Goal: Task Accomplishment & Management: Manage account settings

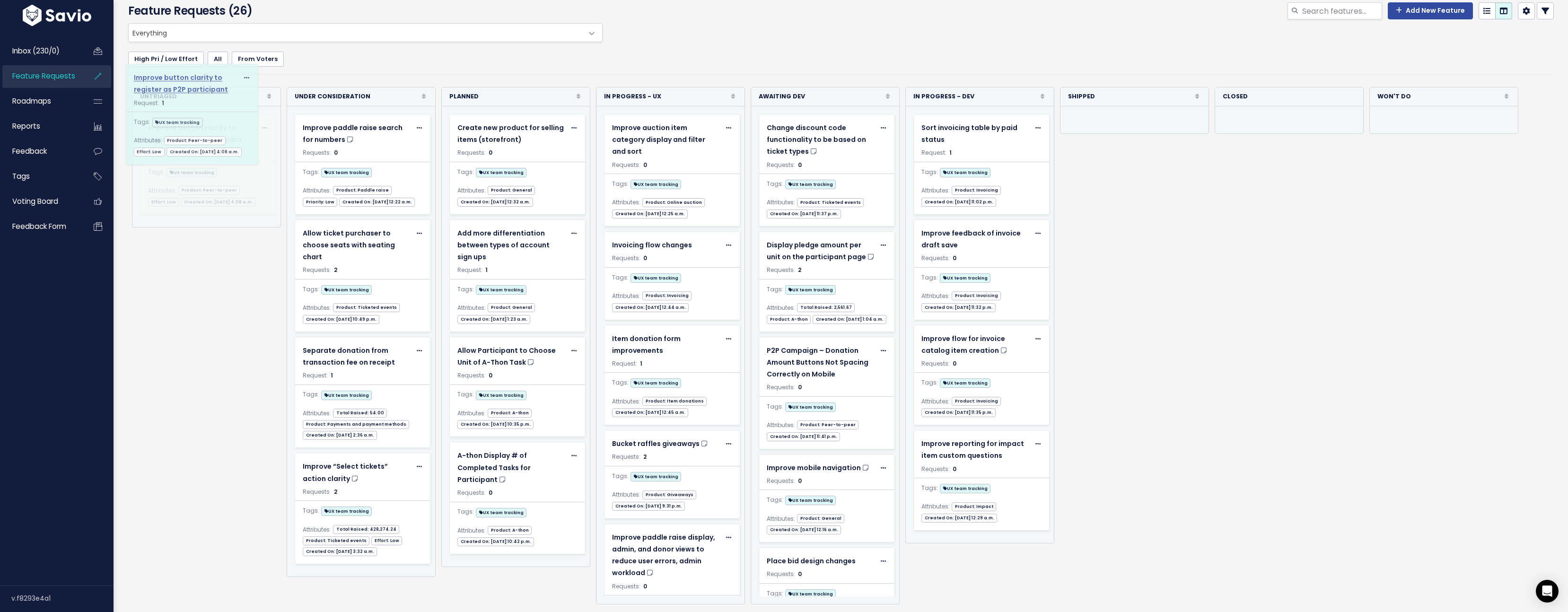
drag, startPoint x: 357, startPoint y: 501, endPoint x: 187, endPoint y: 86, distance: 448.5
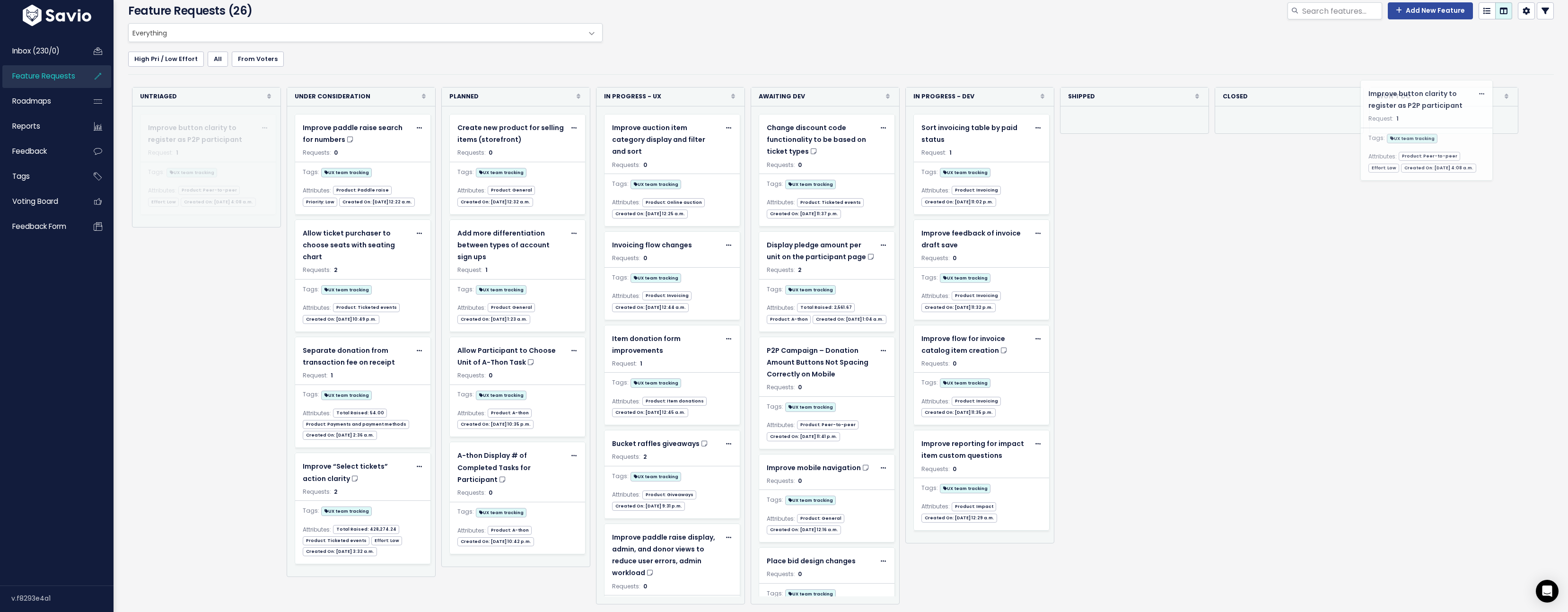
drag, startPoint x: 220, startPoint y: 122, endPoint x: 1442, endPoint y: 101, distance: 1222.2
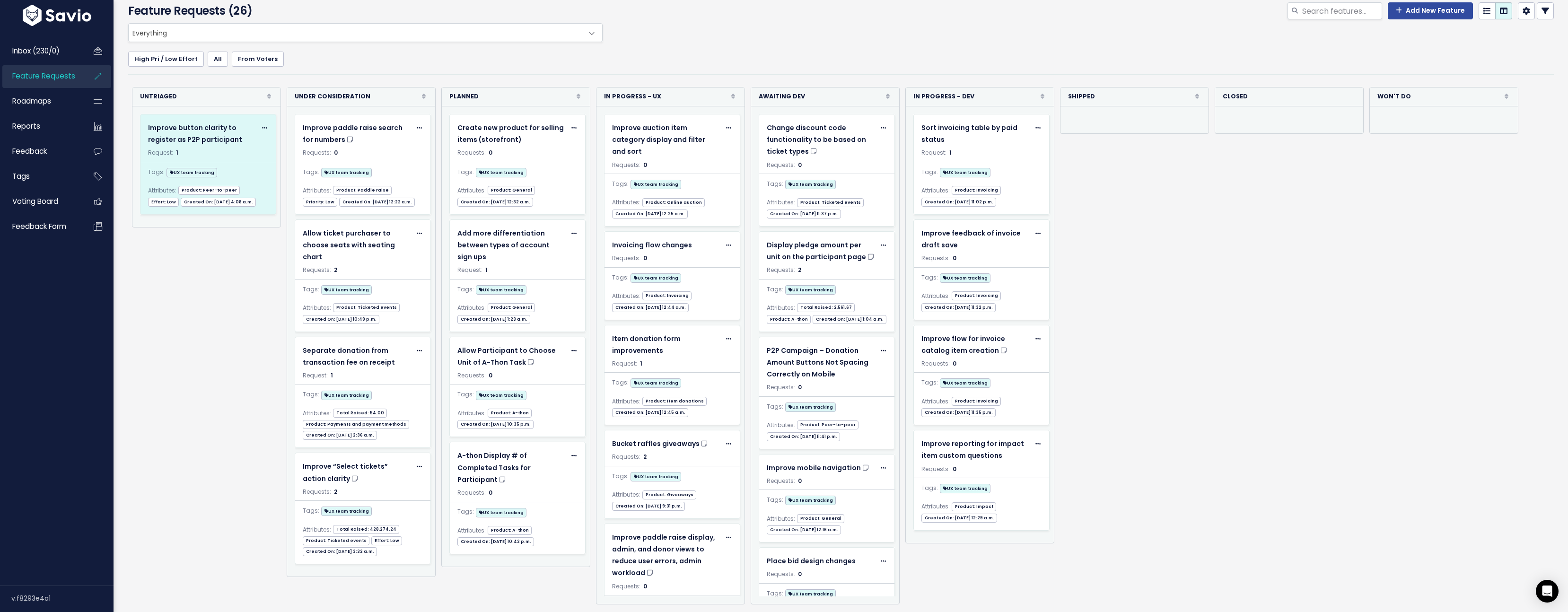
click at [262, 125] on icon at bounding box center [264, 128] width 5 height 6
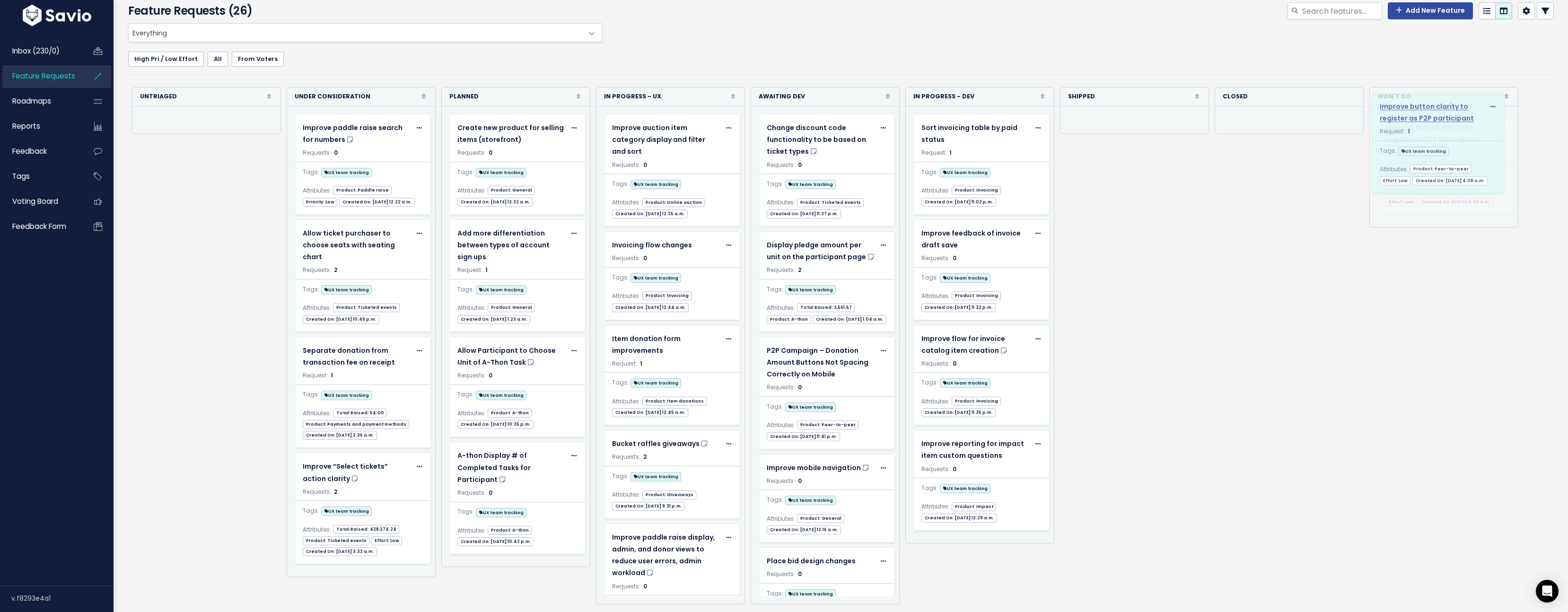
drag, startPoint x: 238, startPoint y: 114, endPoint x: 1470, endPoint y: 105, distance: 1232.0
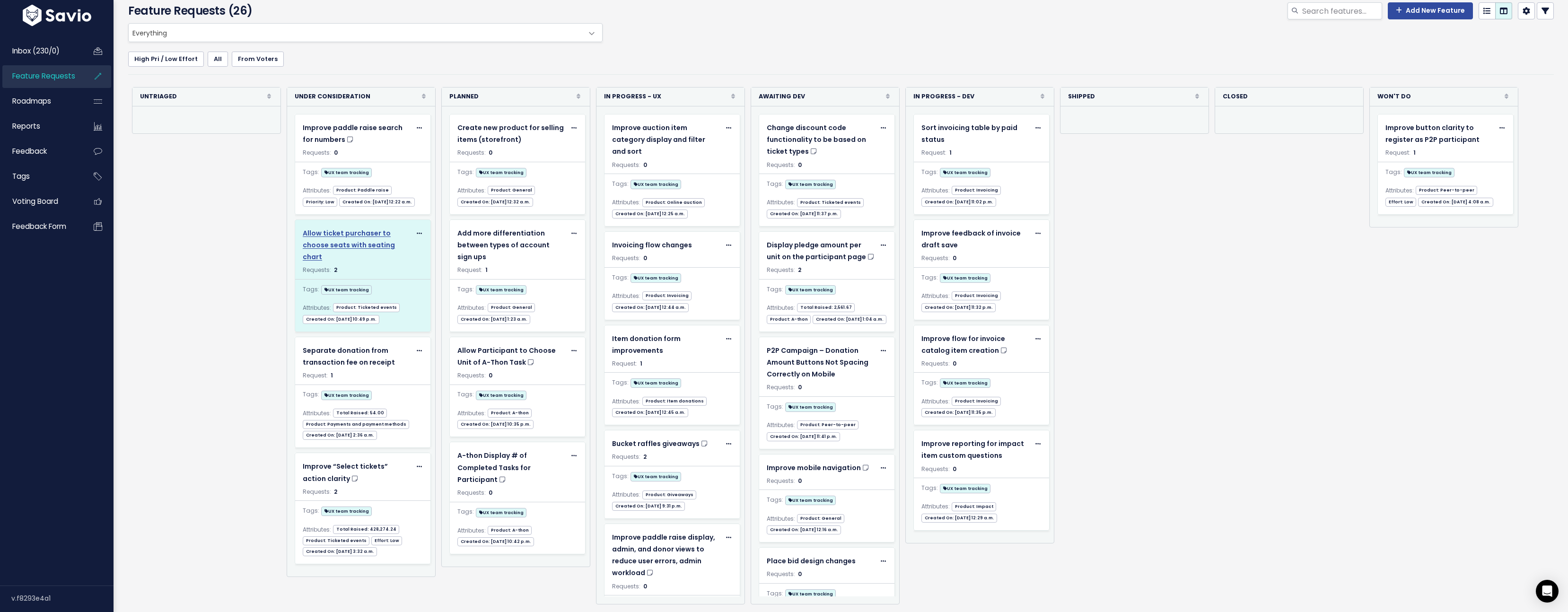
scroll to position [42, 0]
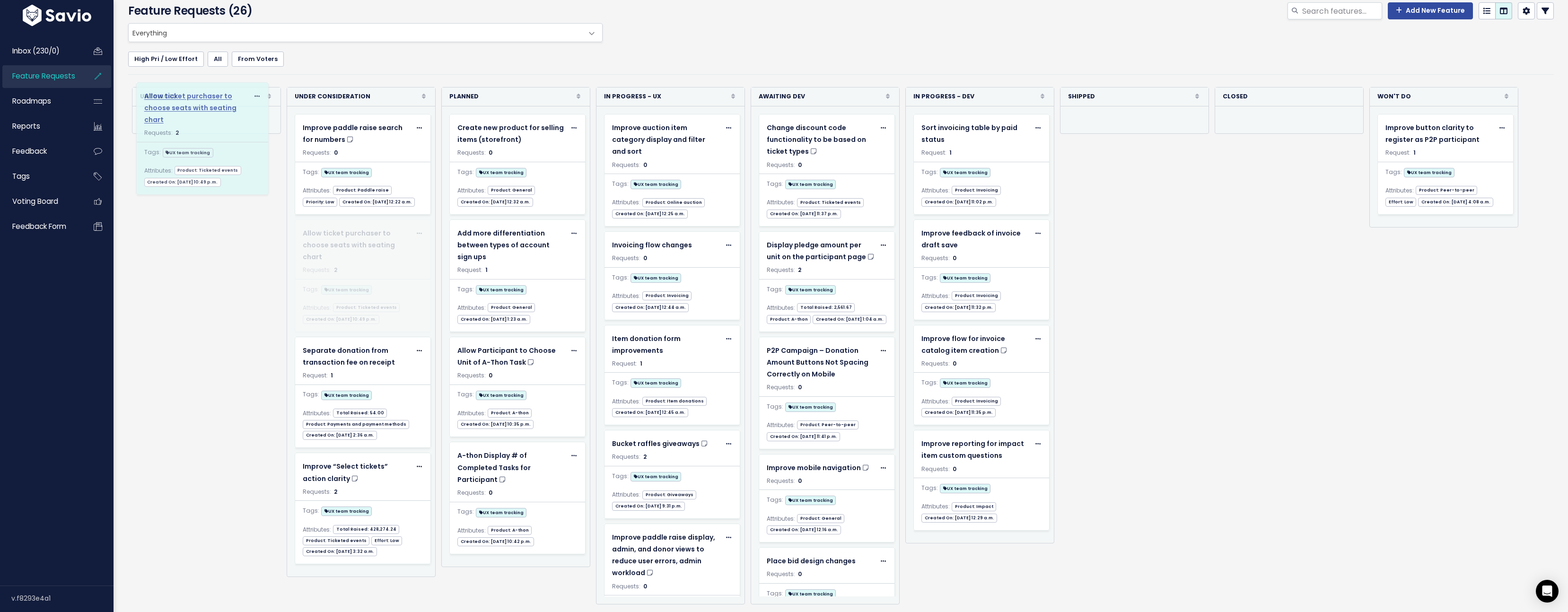
drag, startPoint x: 363, startPoint y: 254, endPoint x: 205, endPoint y: 106, distance: 216.5
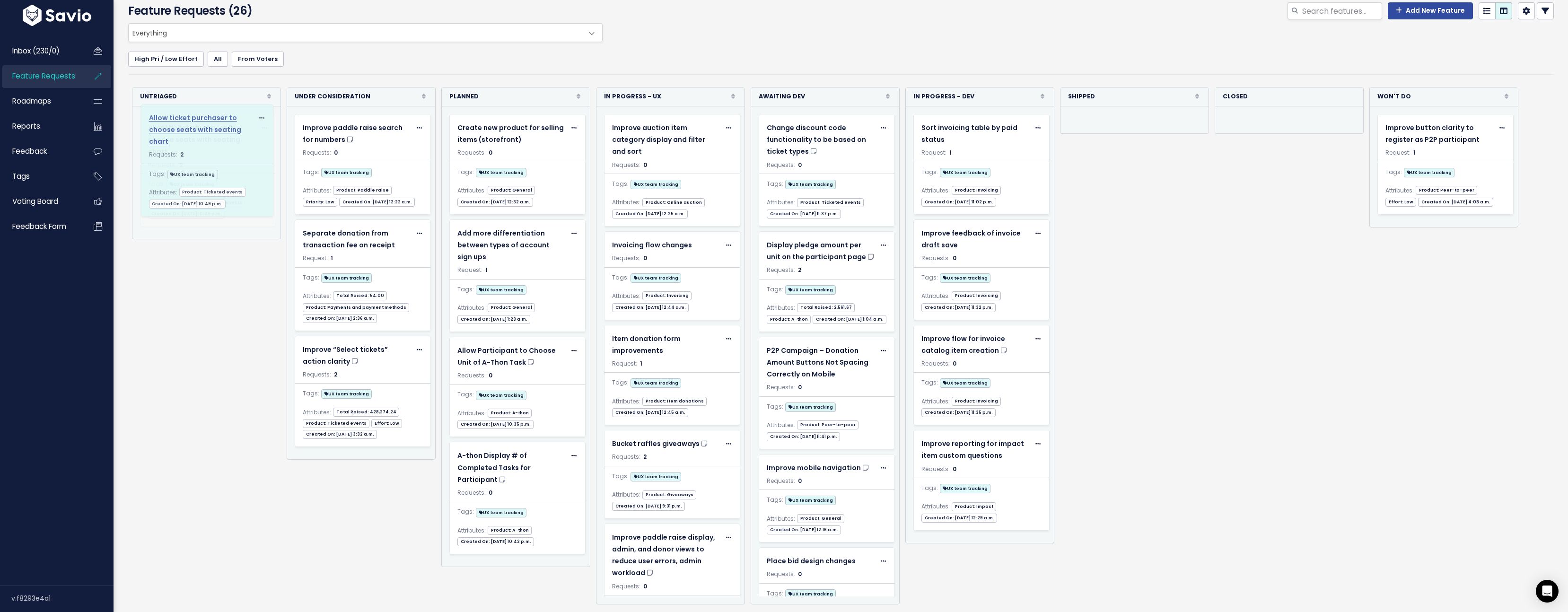
drag, startPoint x: 362, startPoint y: 252, endPoint x: 207, endPoint y: 126, distance: 199.8
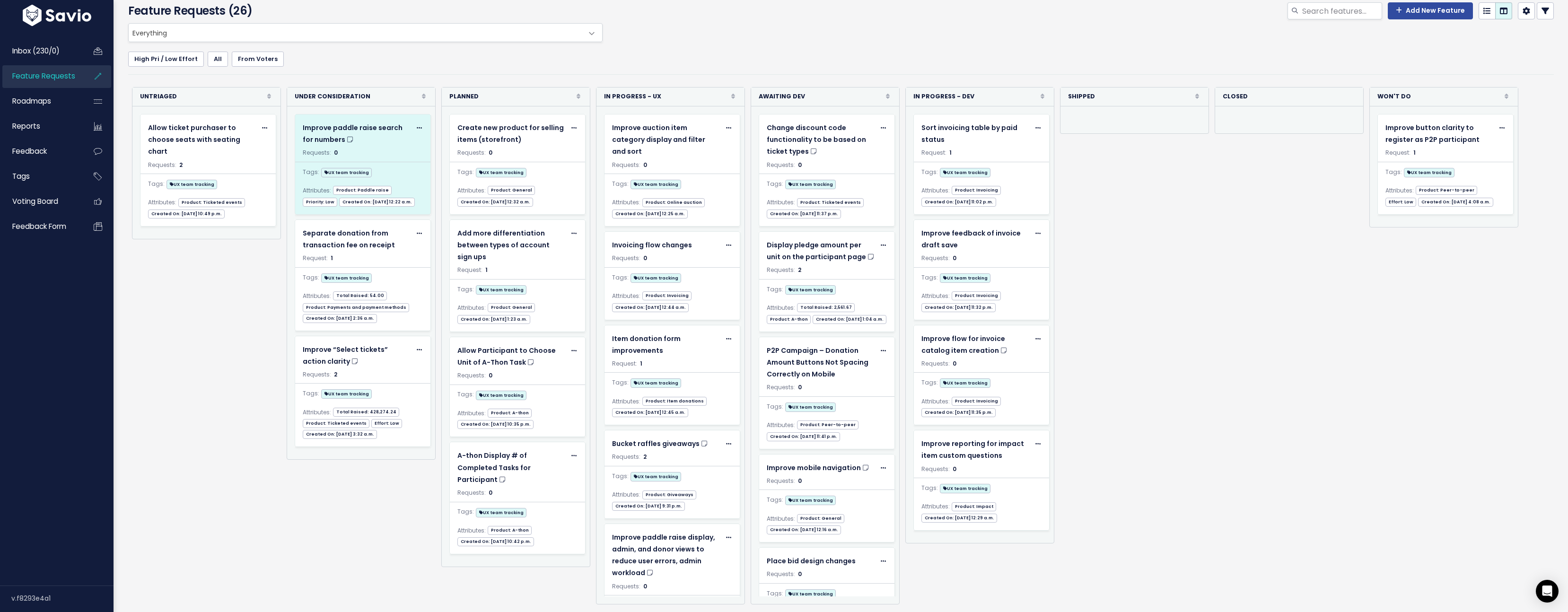
scroll to position [54, 0]
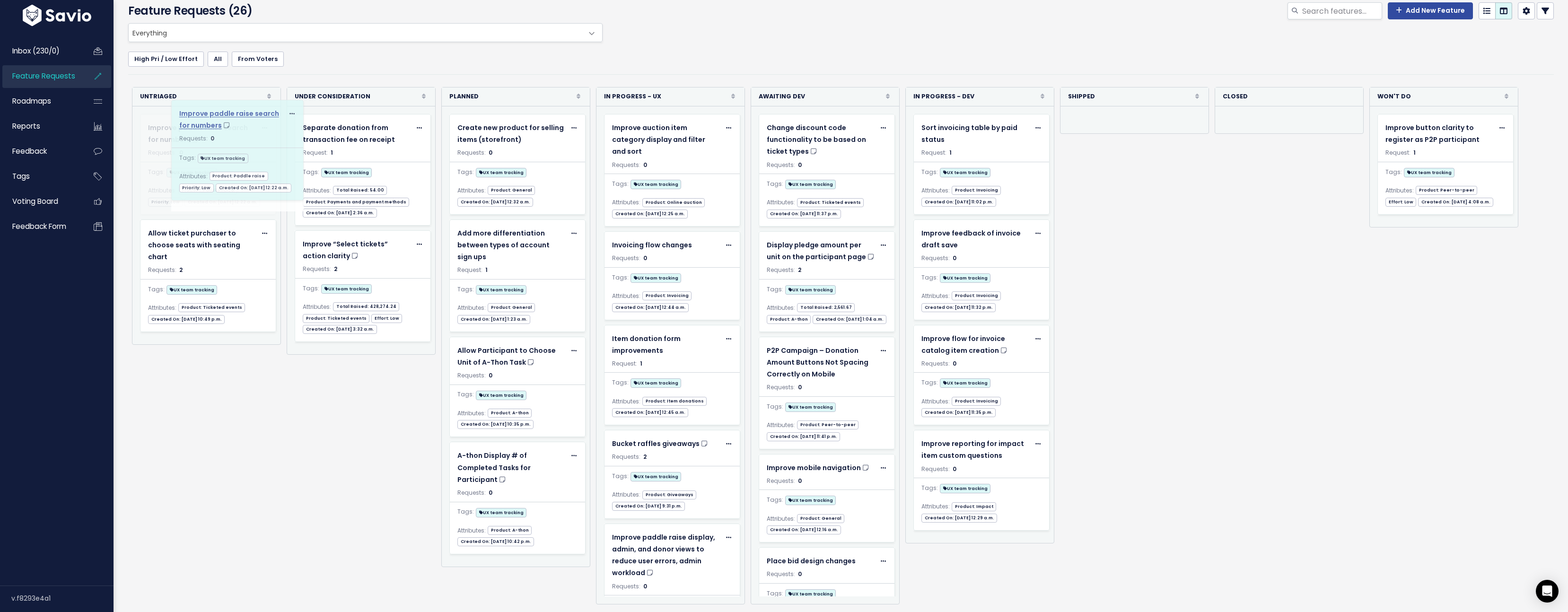
drag, startPoint x: 345, startPoint y: 117, endPoint x: 220, endPoint y: 116, distance: 125.0
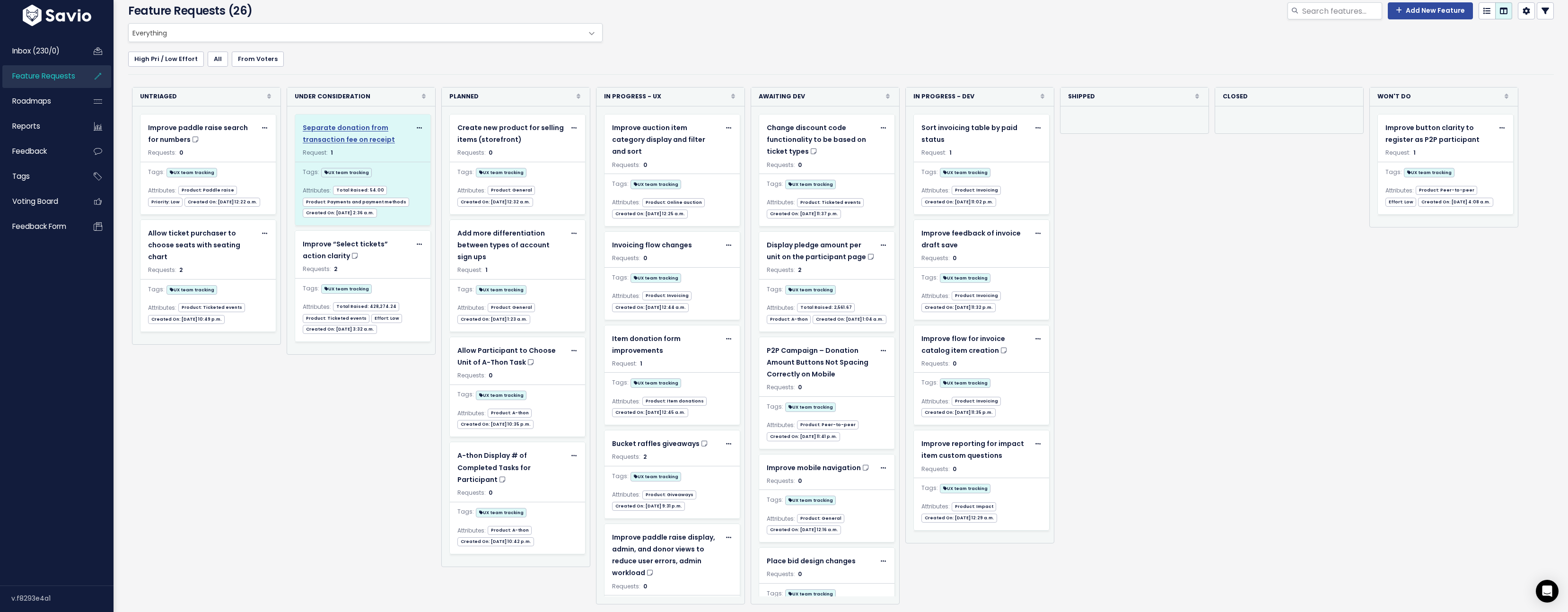
click at [349, 126] on span "Separate donation from transaction fee on receipt" at bounding box center [349, 133] width 93 height 21
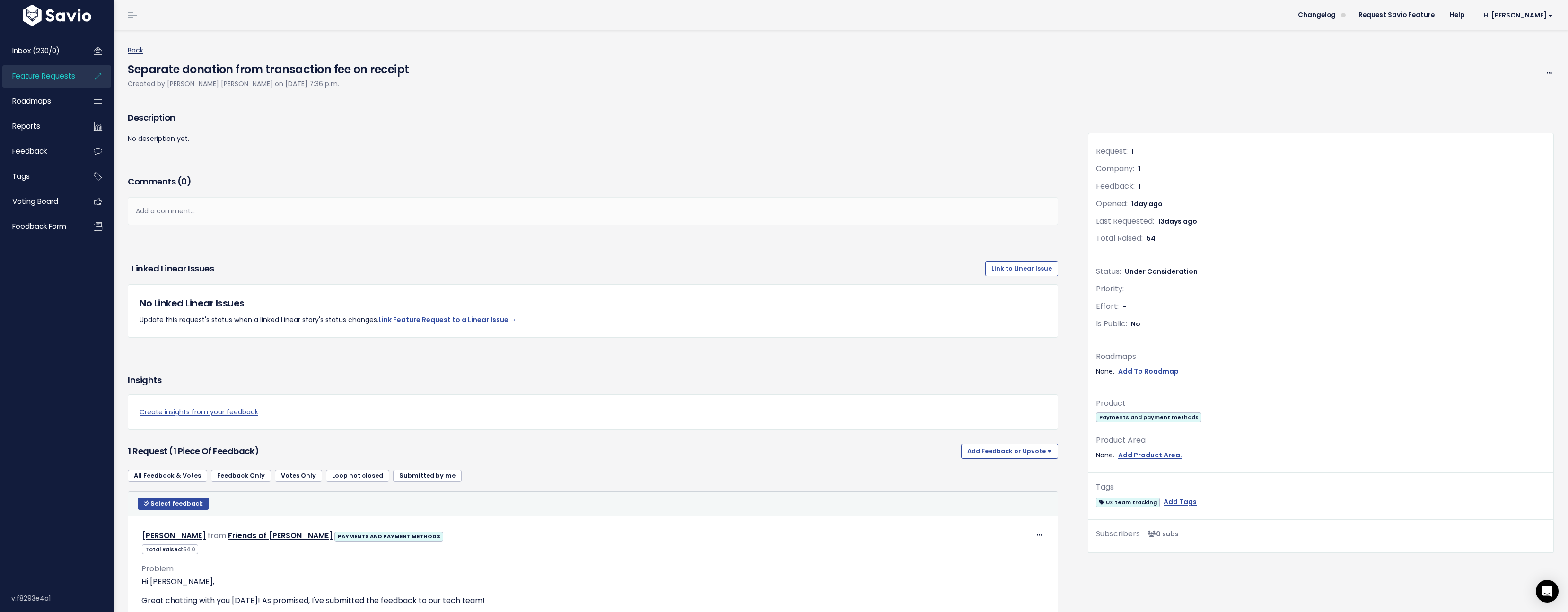
click at [136, 48] on link "Back" at bounding box center [136, 50] width 16 height 10
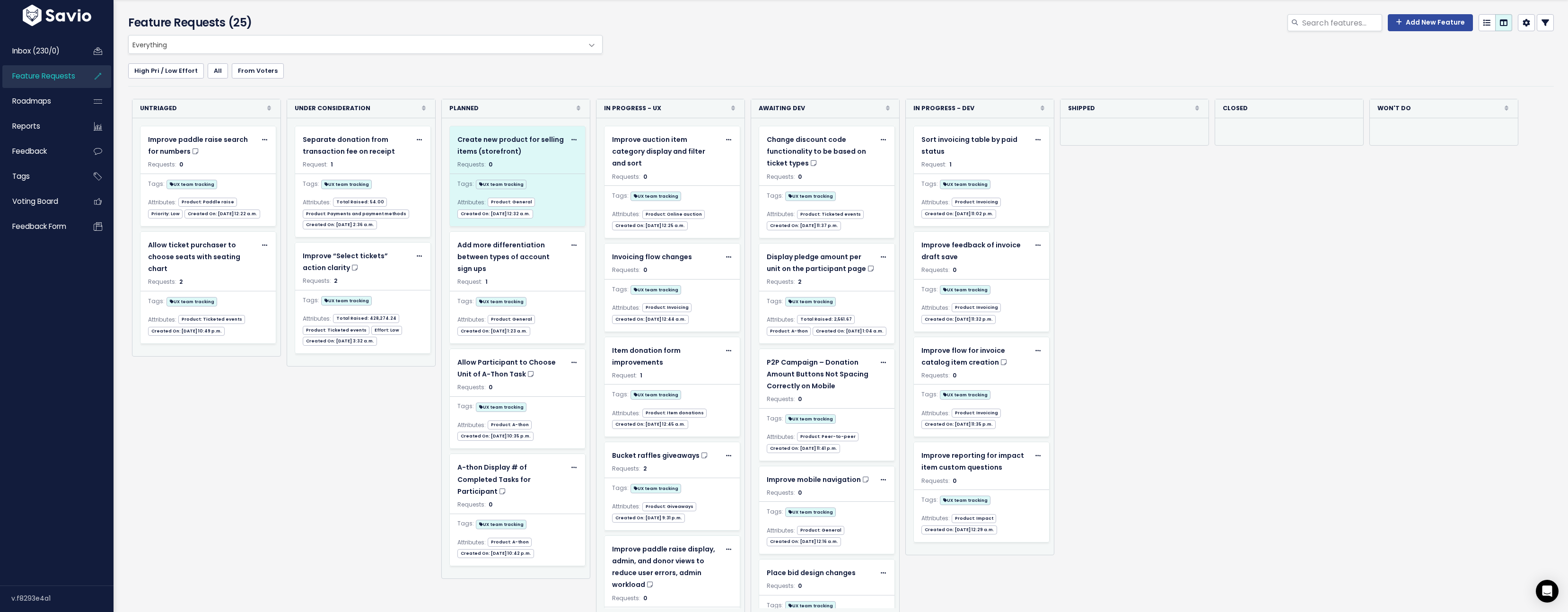
scroll to position [39, 0]
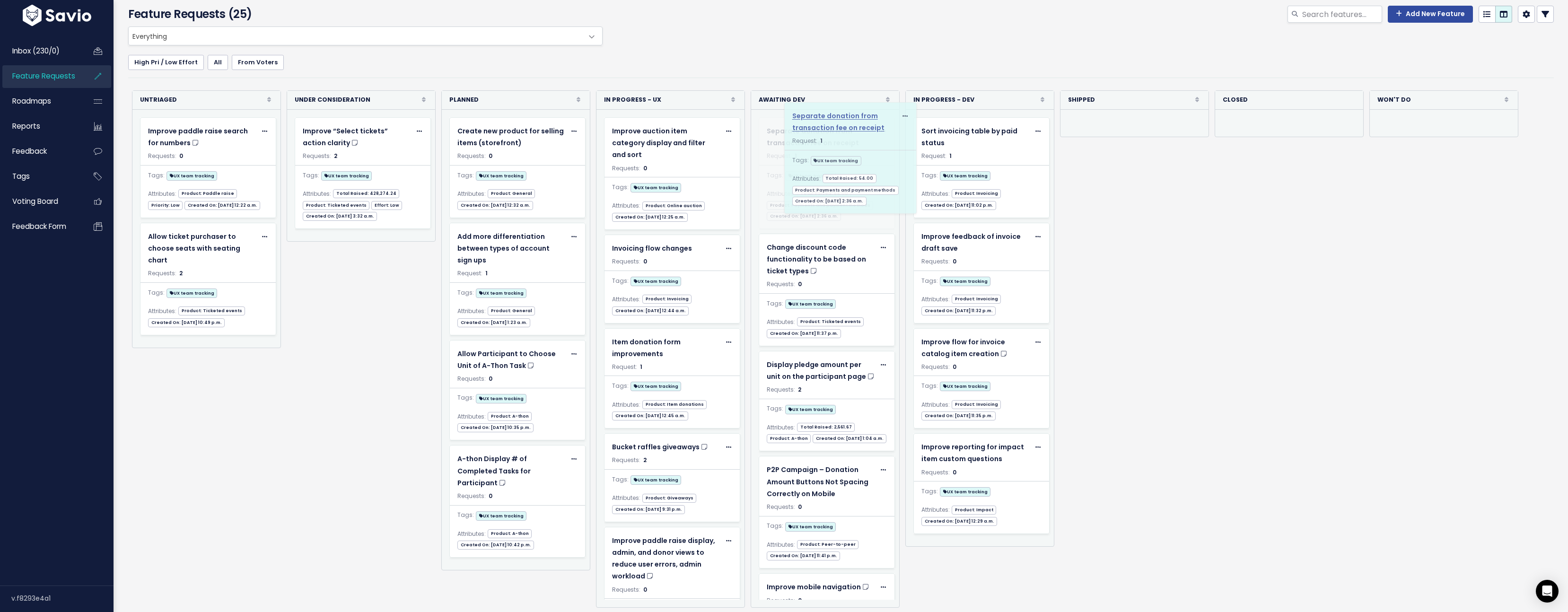
drag, startPoint x: 349, startPoint y: 141, endPoint x: 838, endPoint y: 125, distance: 489.3
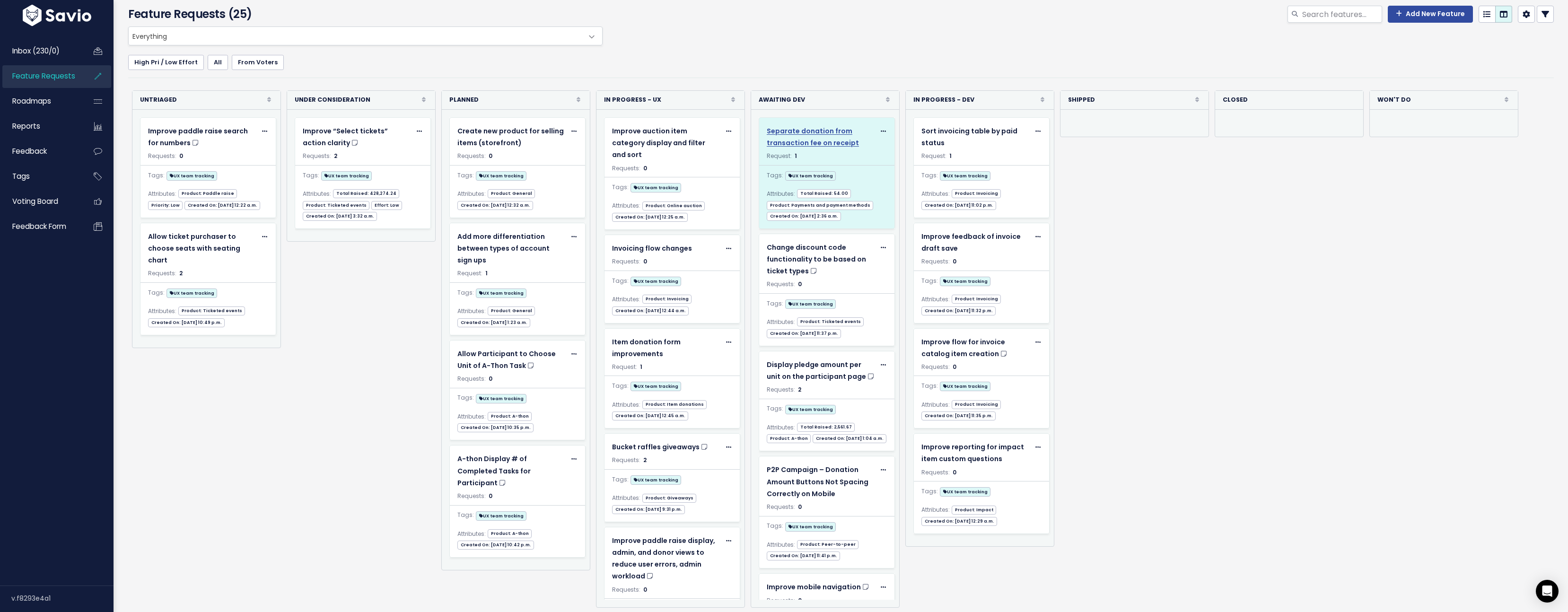
click at [814, 139] on span "Separate donation from transaction fee on receipt" at bounding box center [813, 136] width 93 height 21
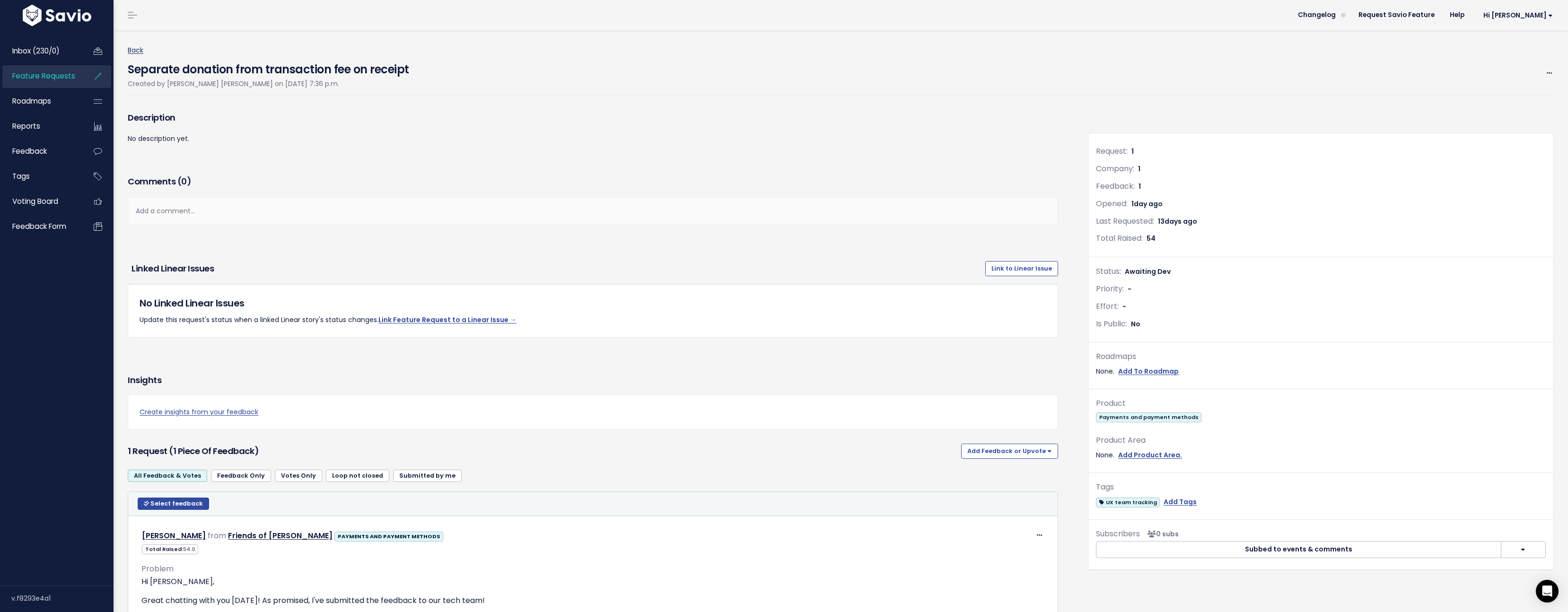
click at [136, 50] on link "Back" at bounding box center [136, 50] width 16 height 10
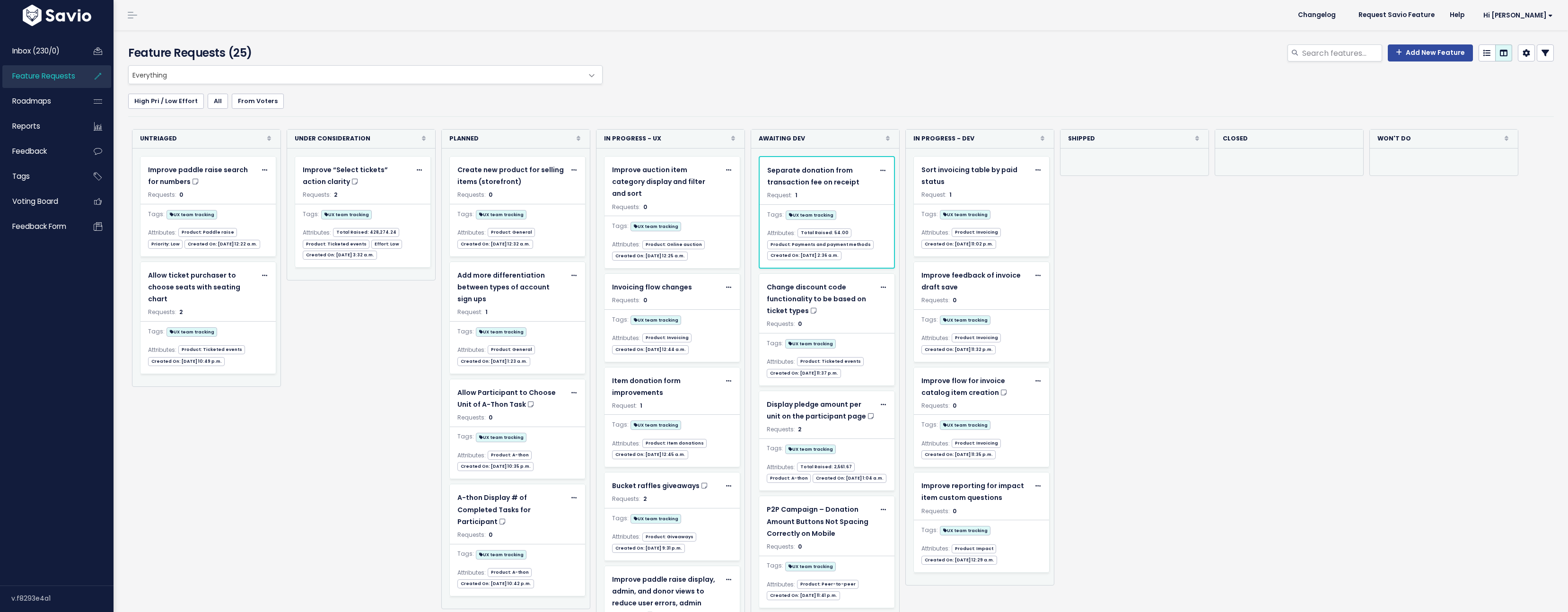
click at [831, 77] on div "Everything Any Product: Any Product Area Any Product: No Product Area No Produc…" at bounding box center [844, 74] width 1437 height 19
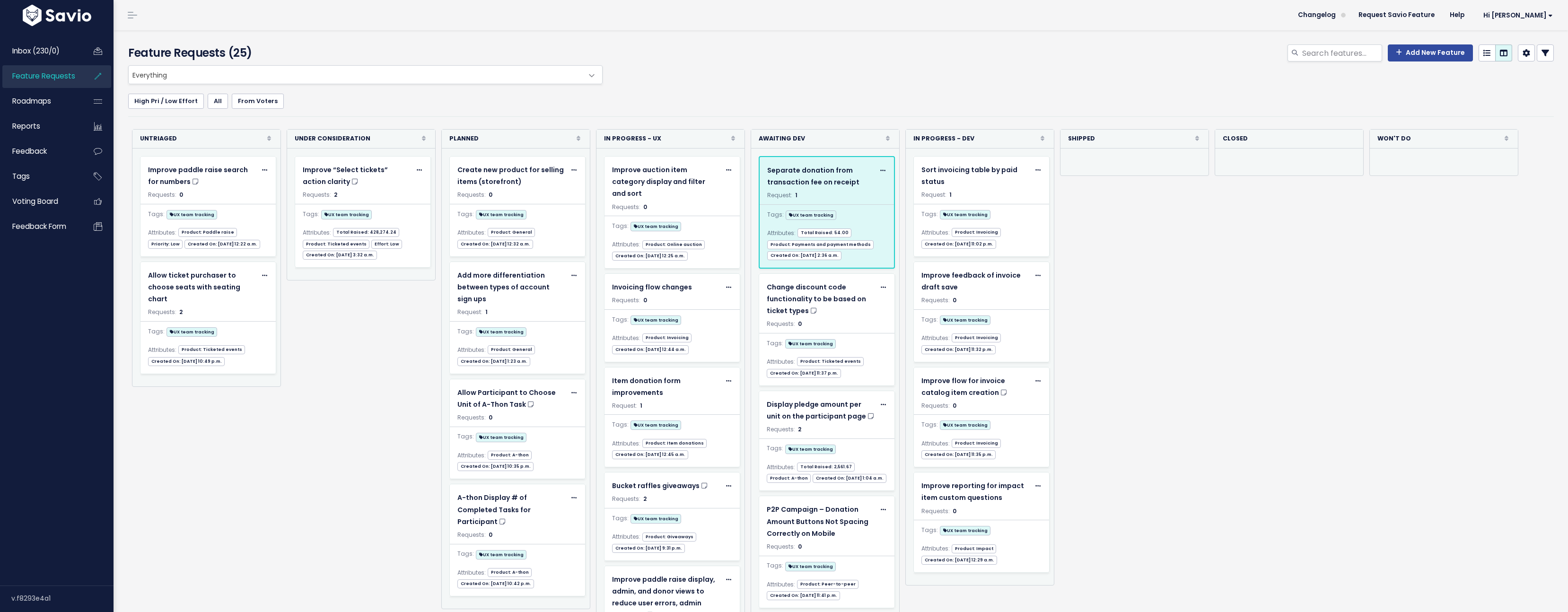
click at [880, 169] on icon at bounding box center [883, 171] width 5 height 6
click at [841, 195] on link "Edit" at bounding box center [841, 196] width 70 height 18
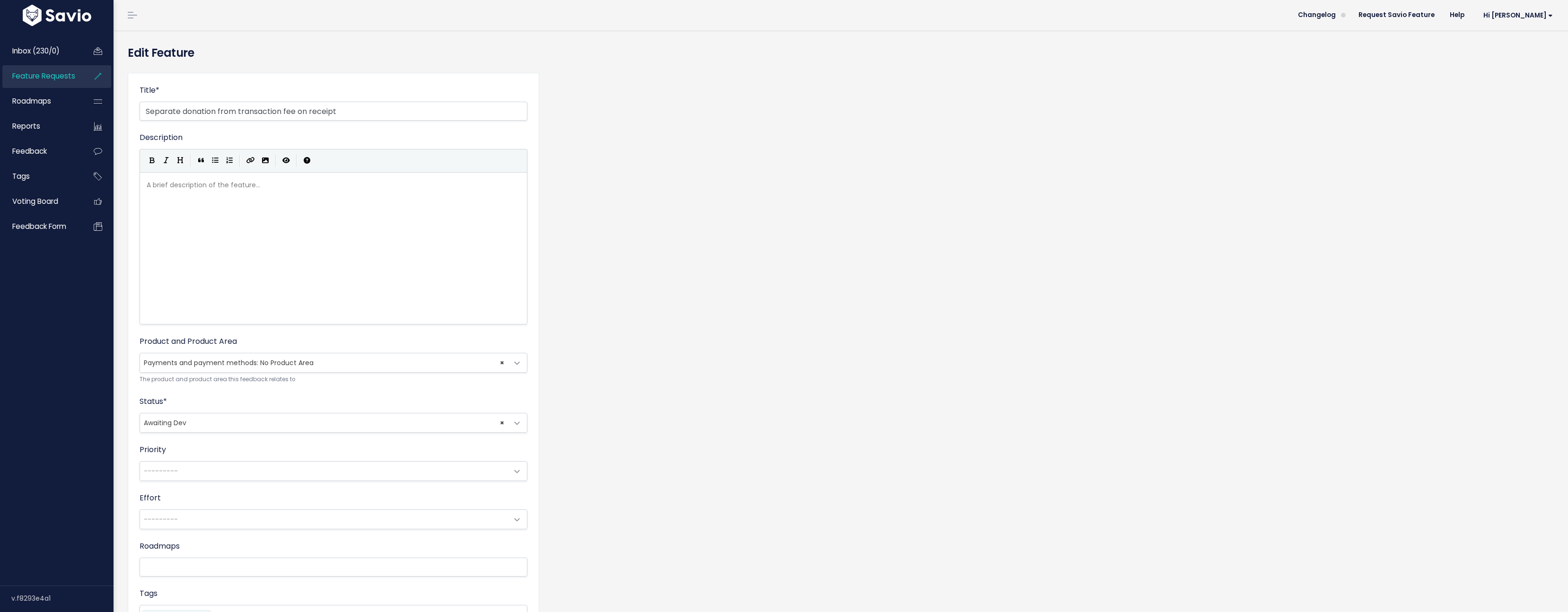
click at [211, 490] on form "Title * Separate donation from transaction fee on receipt Description | | | | A…" at bounding box center [333, 394] width 388 height 618
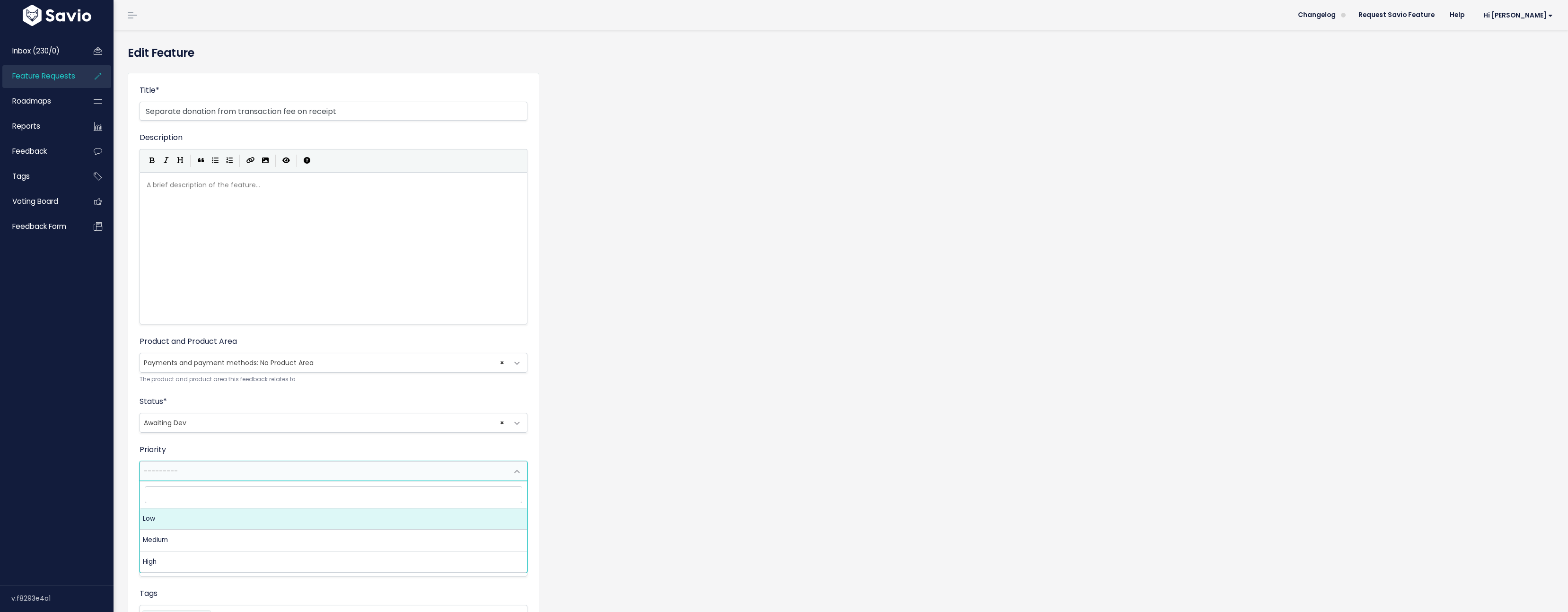
click at [213, 476] on span "---------" at bounding box center [324, 470] width 368 height 19
select select "1_LOW"
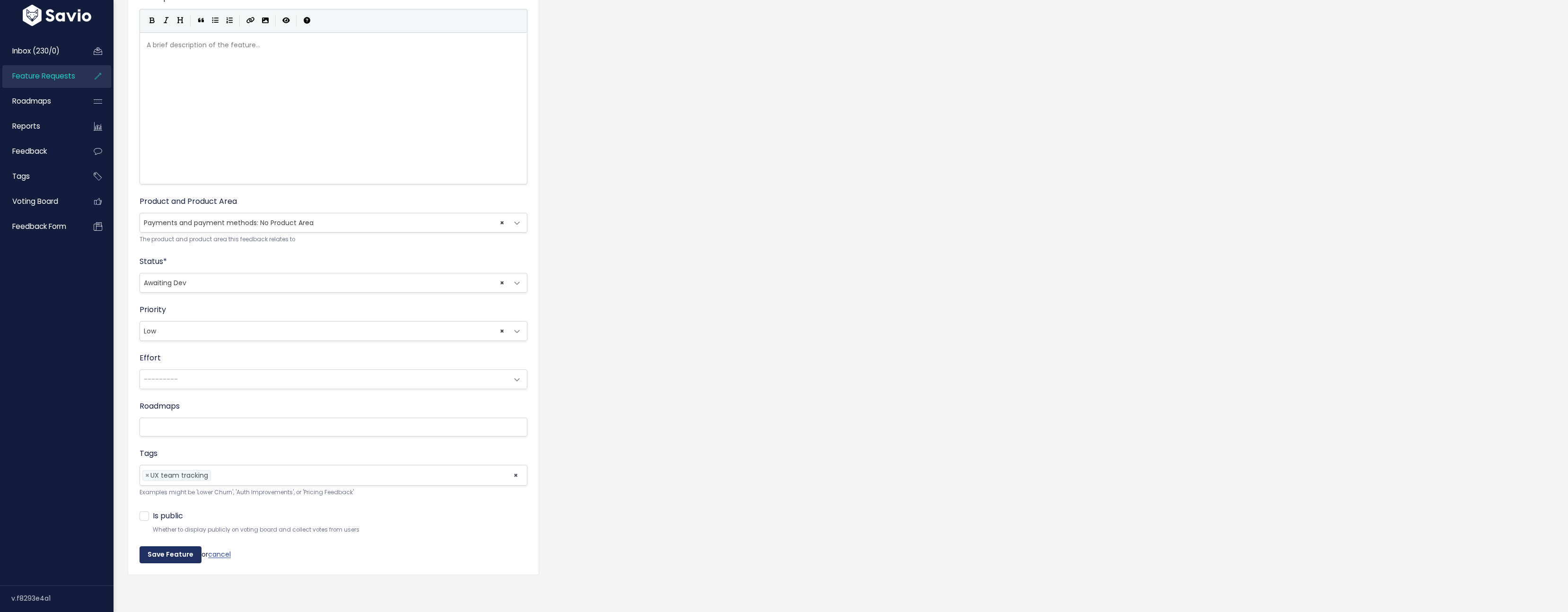
click at [173, 548] on input "Save Feature" at bounding box center [170, 555] width 62 height 17
